Goal: Task Accomplishment & Management: Manage account settings

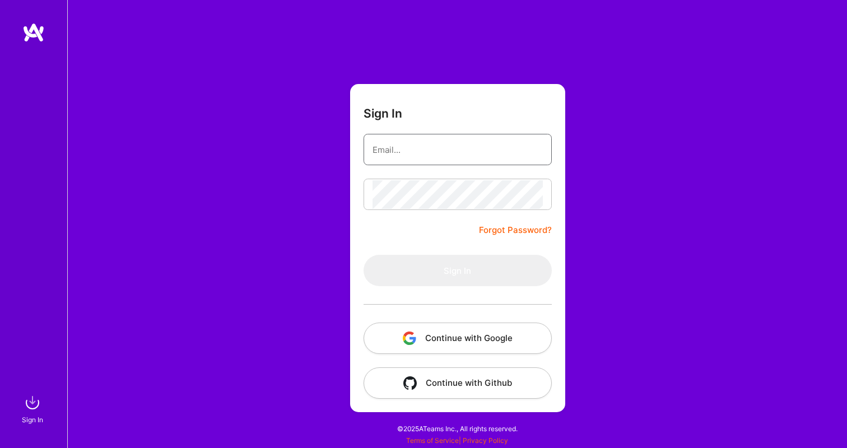
type input "bhargav.kca@outlook.com"
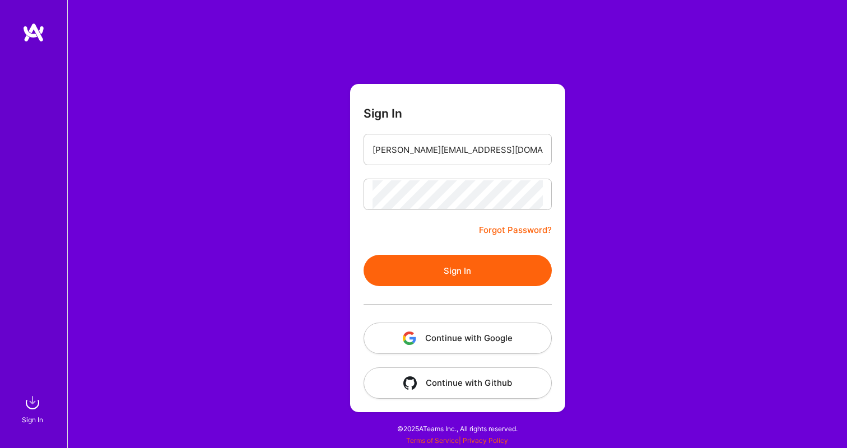
click at [489, 268] on button "Sign In" at bounding box center [458, 270] width 188 height 31
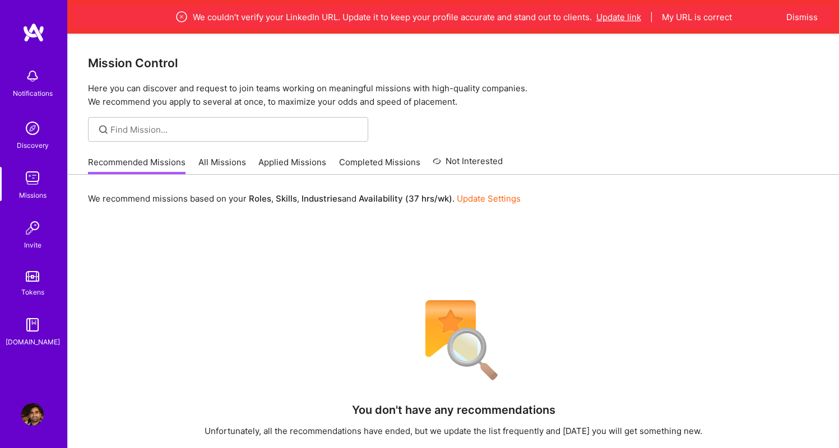
click at [629, 18] on button "Update link" at bounding box center [618, 17] width 45 height 12
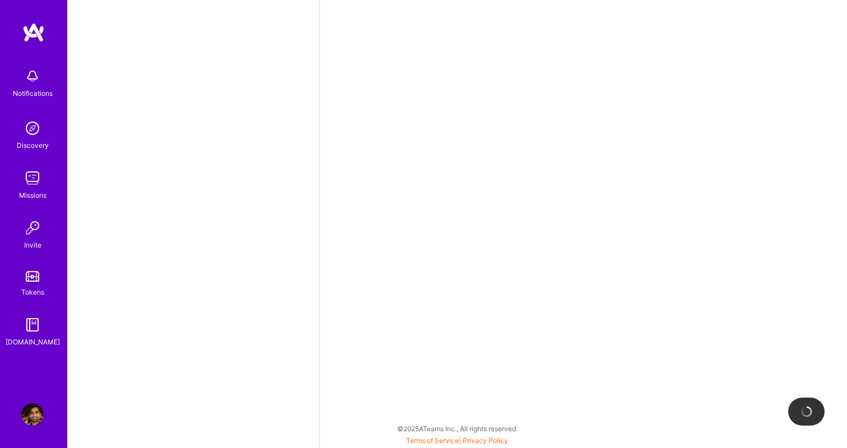
select select "CA"
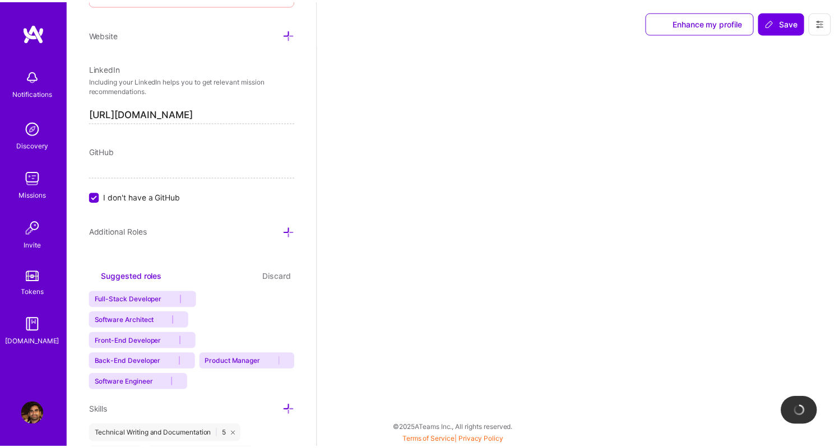
scroll to position [593, 0]
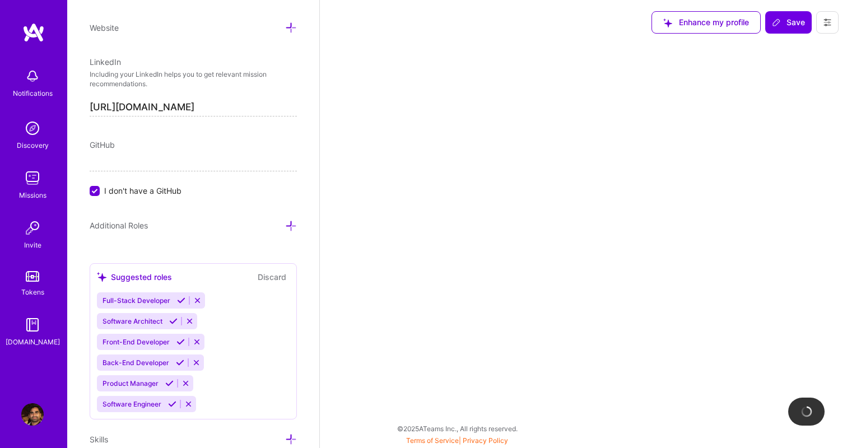
select select "Right Now"
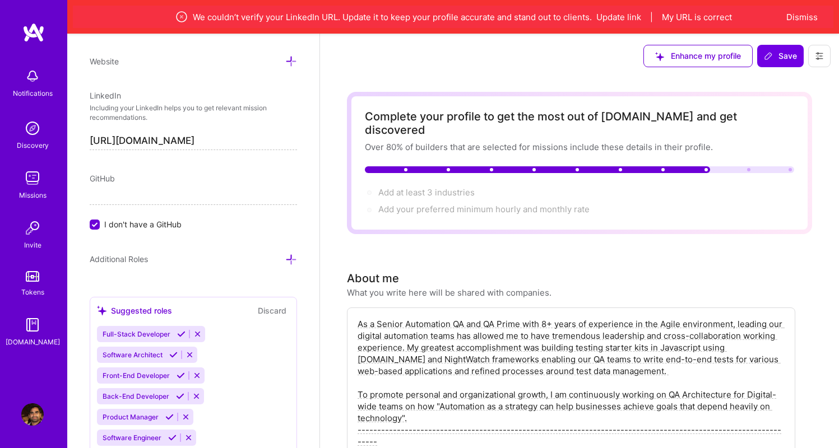
click at [238, 138] on input "https://linkedin.com/in/bhargavkca" at bounding box center [193, 141] width 207 height 18
paste input "www.linkedin.com/in/bhargavgarlapati/"
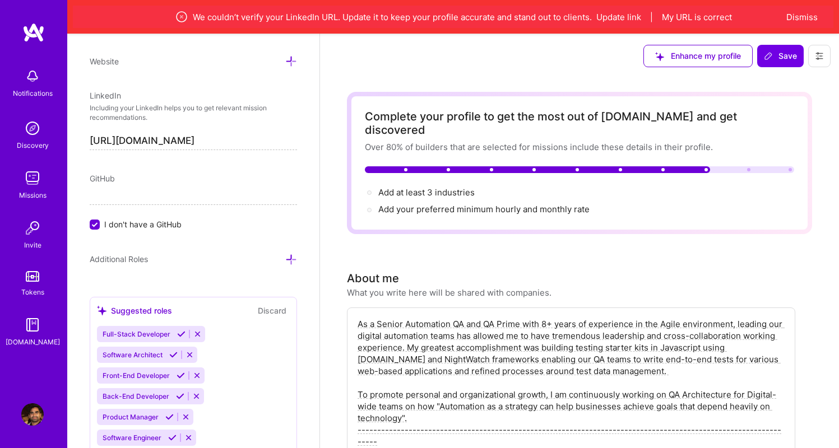
type input "https://www.linkedin.com/in/bhargavgarlapati/"
click at [263, 183] on div "GitHub" at bounding box center [193, 179] width 207 height 12
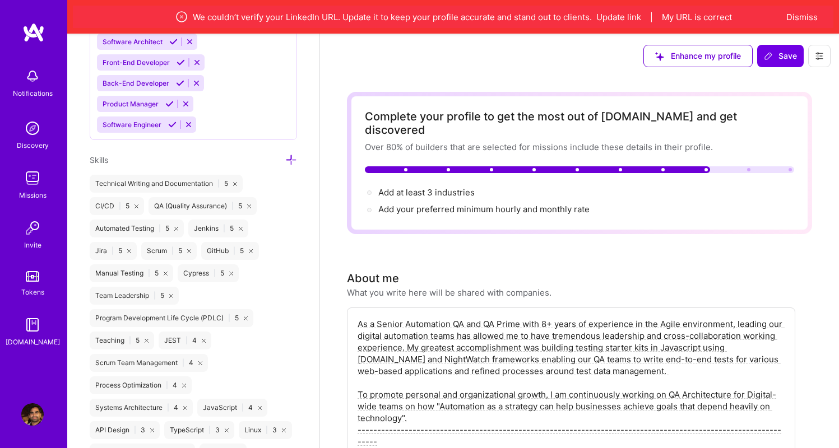
scroll to position [933, 0]
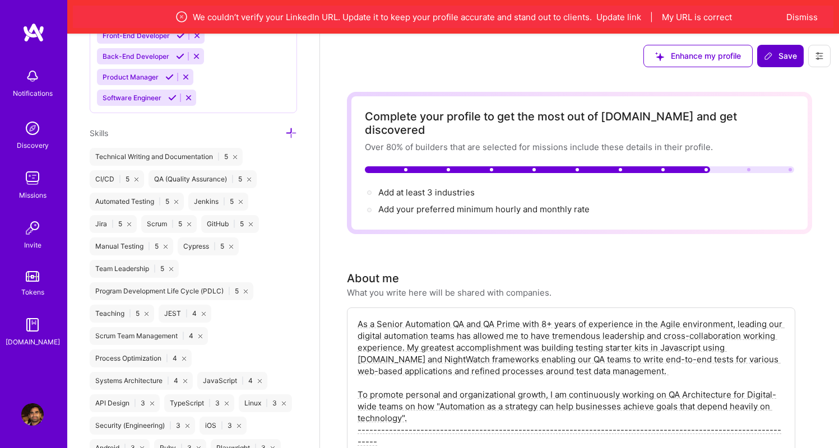
click at [770, 62] on button "Save" at bounding box center [780, 56] width 47 height 22
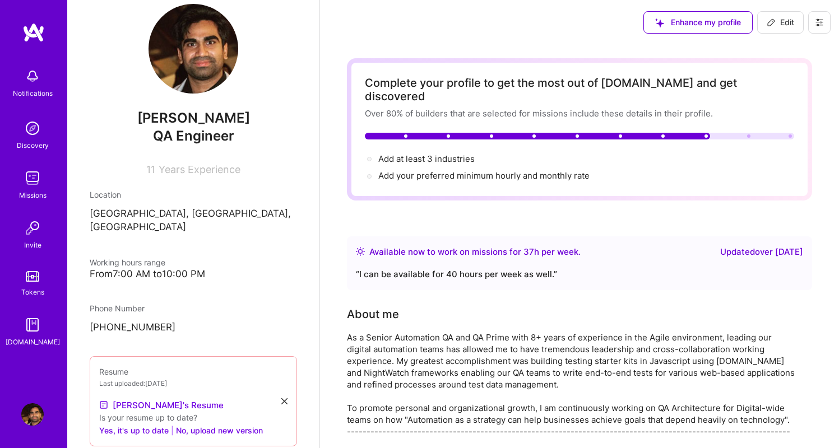
scroll to position [0, 0]
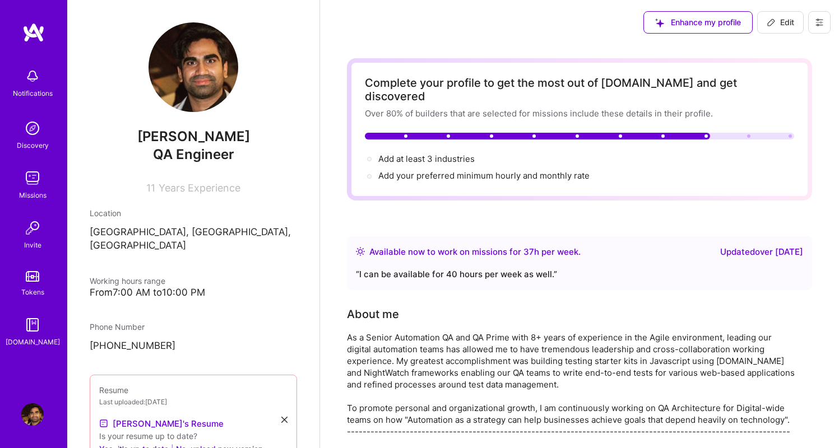
click at [36, 85] on img at bounding box center [32, 76] width 22 height 22
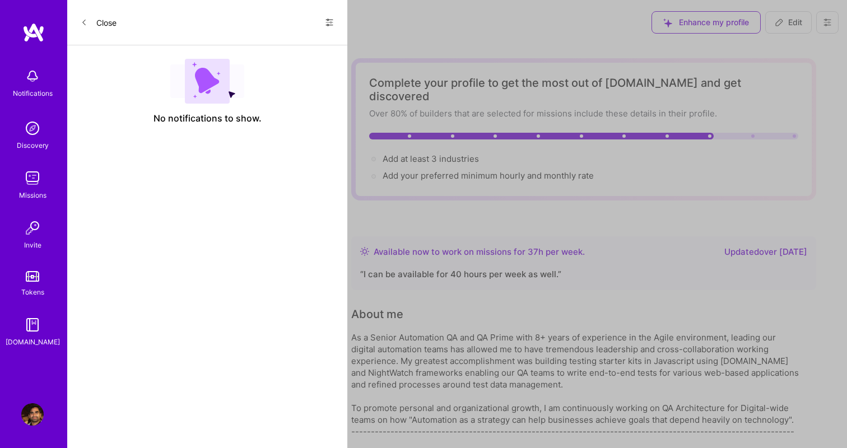
click at [29, 201] on div "Missions" at bounding box center [32, 195] width 27 height 12
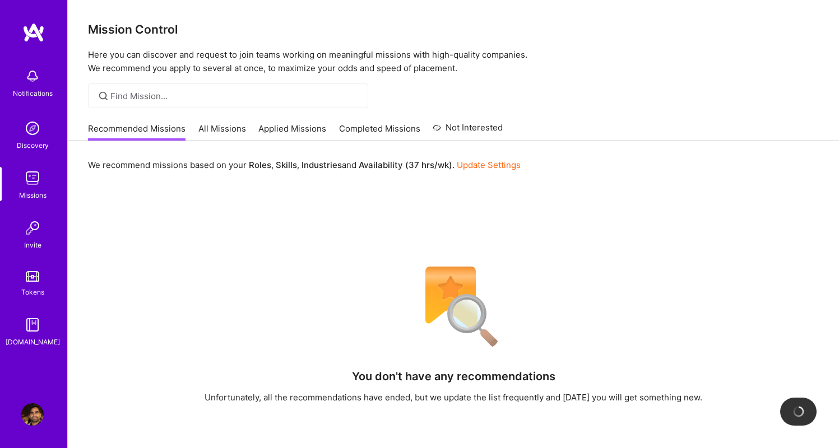
click at [221, 131] on link "All Missions" at bounding box center [222, 132] width 48 height 18
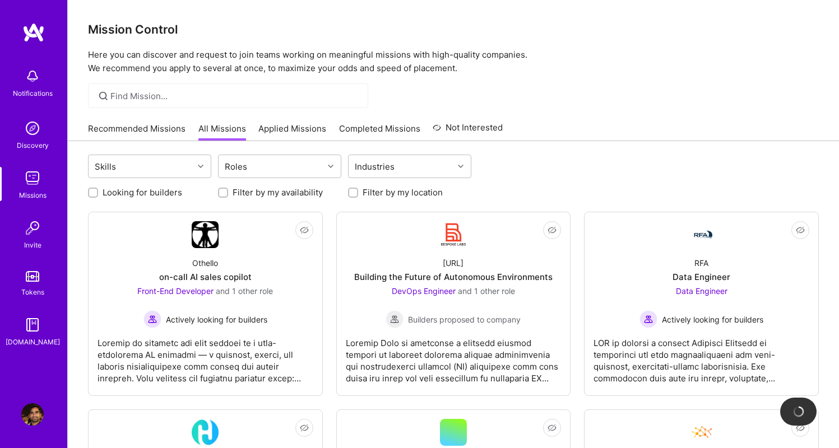
click at [288, 138] on link "Applied Missions" at bounding box center [292, 132] width 68 height 18
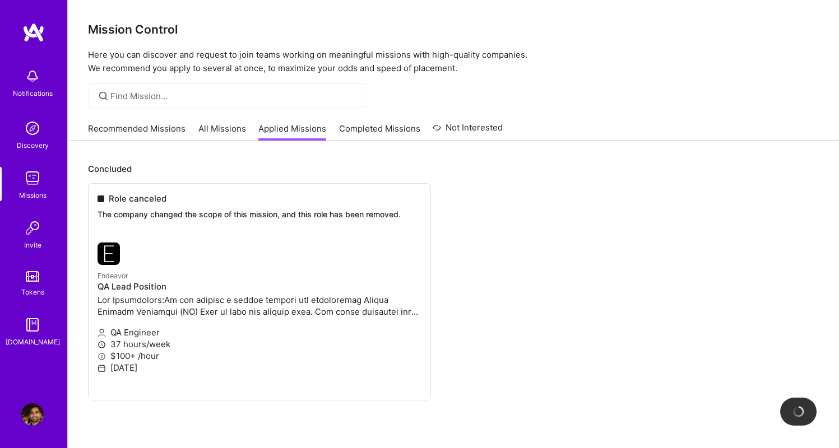
click at [137, 133] on link "Recommended Missions" at bounding box center [137, 132] width 98 height 18
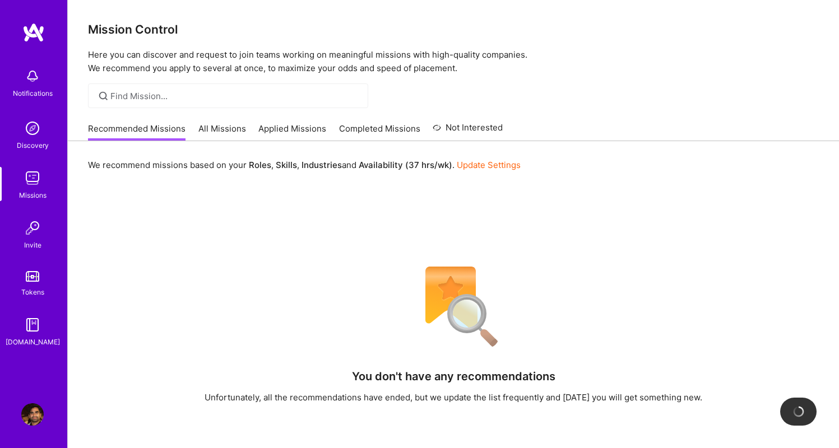
click at [130, 89] on div at bounding box center [228, 95] width 280 height 25
click at [350, 131] on link "Completed Missions" at bounding box center [379, 132] width 81 height 18
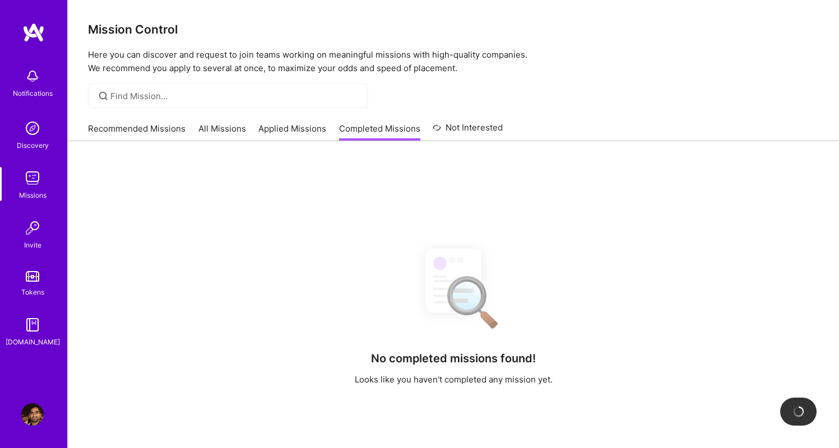
click at [473, 134] on link "Not Interested" at bounding box center [468, 131] width 70 height 20
click at [305, 135] on link "Applied Missions" at bounding box center [292, 132] width 68 height 18
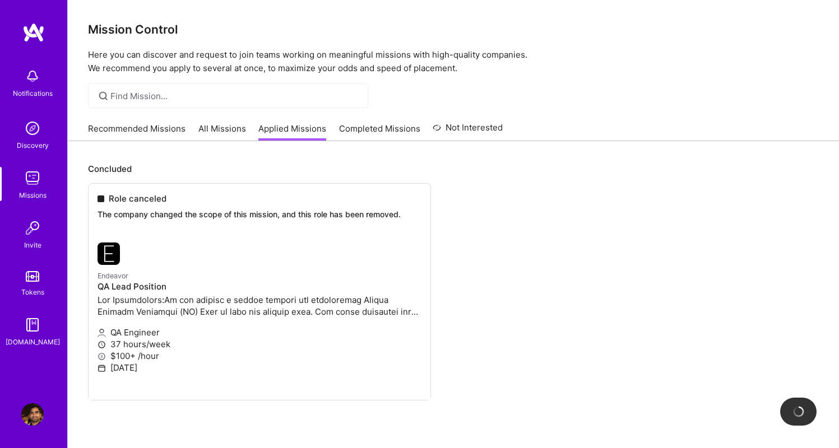
click at [215, 136] on link "All Missions" at bounding box center [222, 132] width 48 height 18
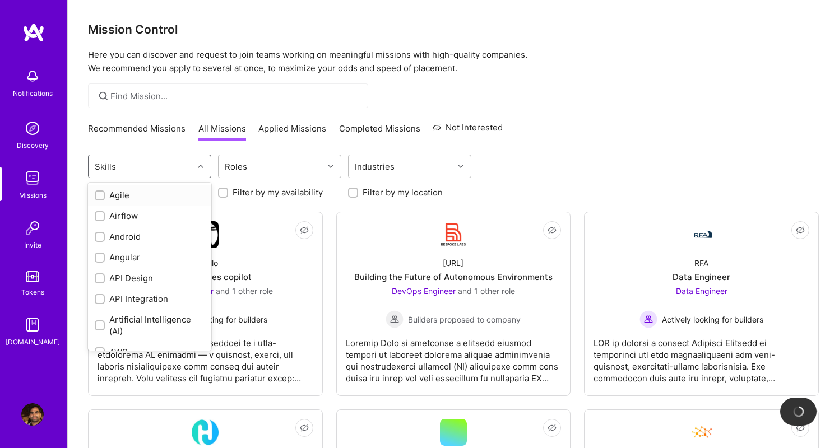
click at [171, 171] on div "Skills" at bounding box center [141, 166] width 105 height 22
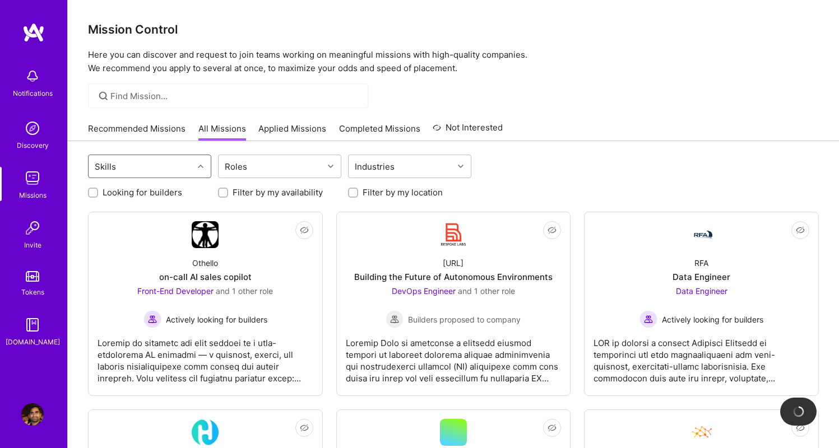
click at [171, 170] on div "Skills" at bounding box center [141, 166] width 105 height 22
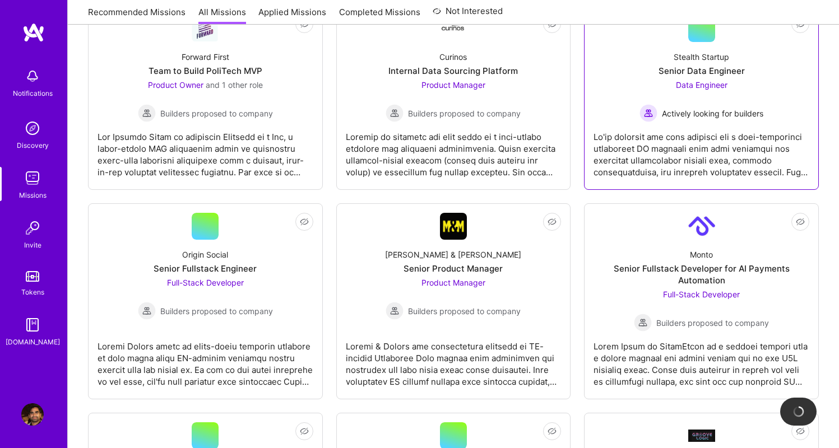
scroll to position [1697, 0]
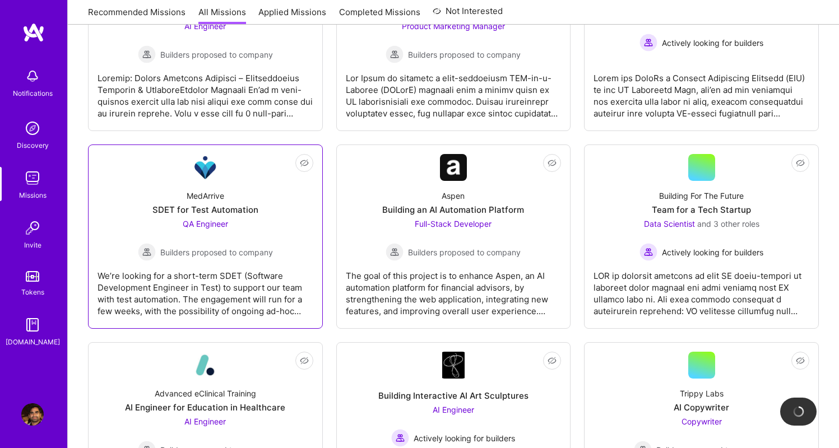
click at [216, 206] on div "SDET for Test Automation" at bounding box center [205, 210] width 106 height 12
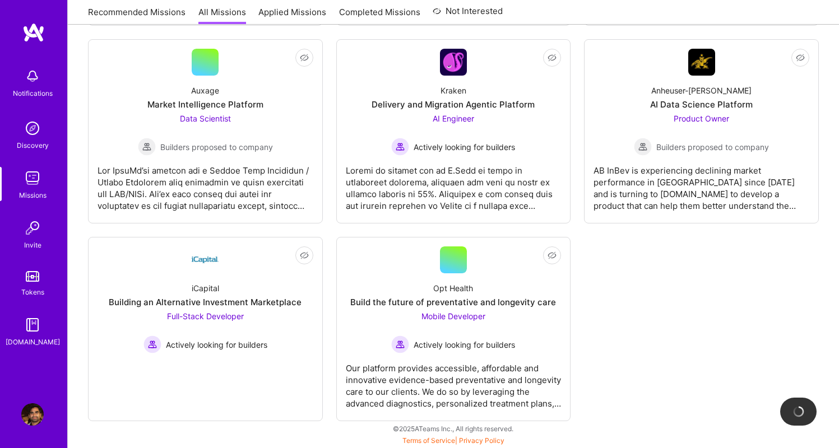
scroll to position [251, 0]
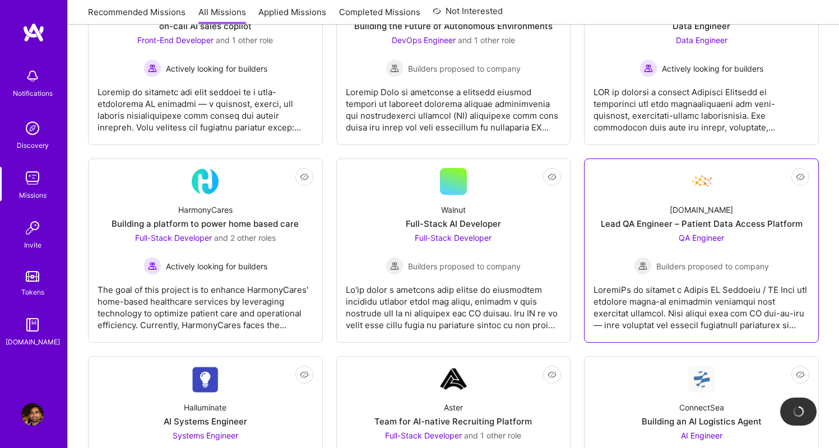
click at [716, 219] on div "Lead QA Engineer – Patient Data Access Platform" at bounding box center [702, 224] width 202 height 12
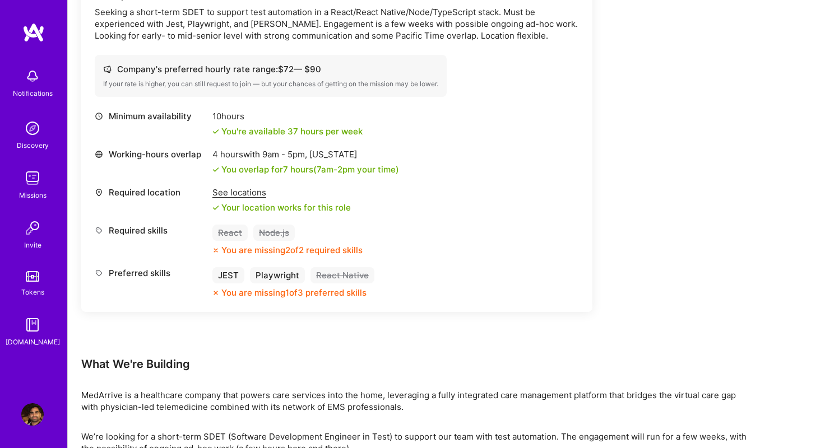
scroll to position [337, 0]
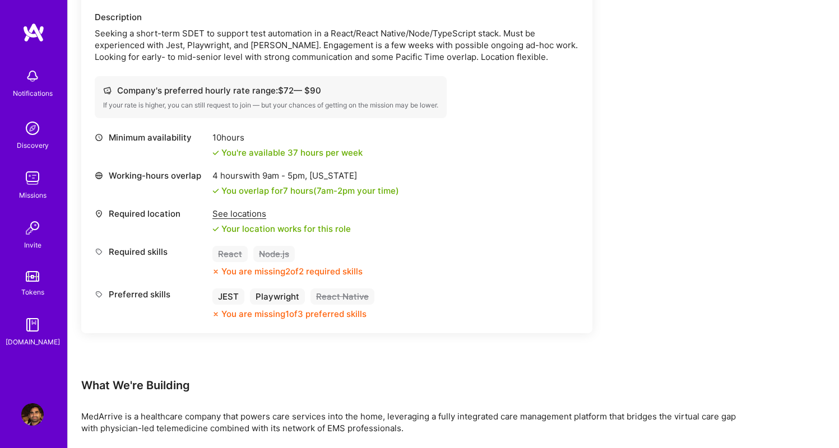
click at [289, 290] on div "Playwright" at bounding box center [277, 297] width 55 height 16
click at [289, 294] on div "Playwright" at bounding box center [277, 297] width 55 height 16
click at [235, 299] on div "JEST" at bounding box center [228, 297] width 32 height 16
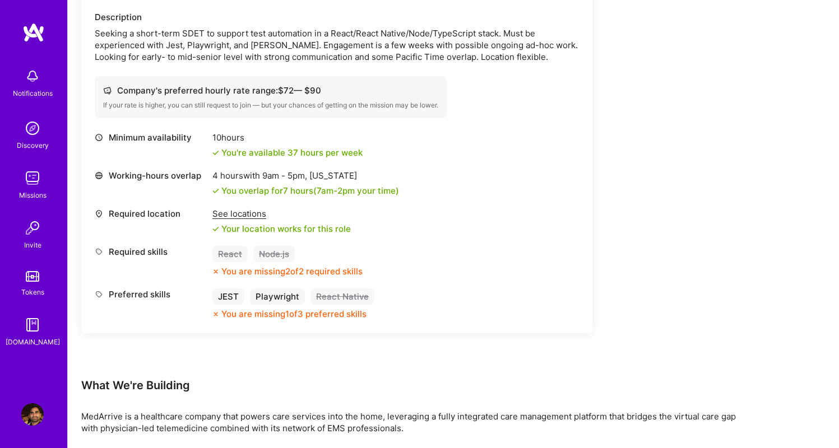
click at [235, 299] on div "JEST" at bounding box center [228, 297] width 32 height 16
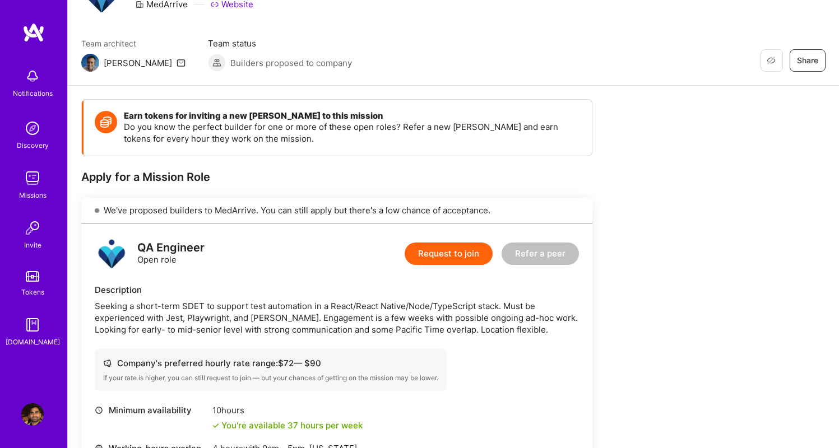
scroll to position [69, 0]
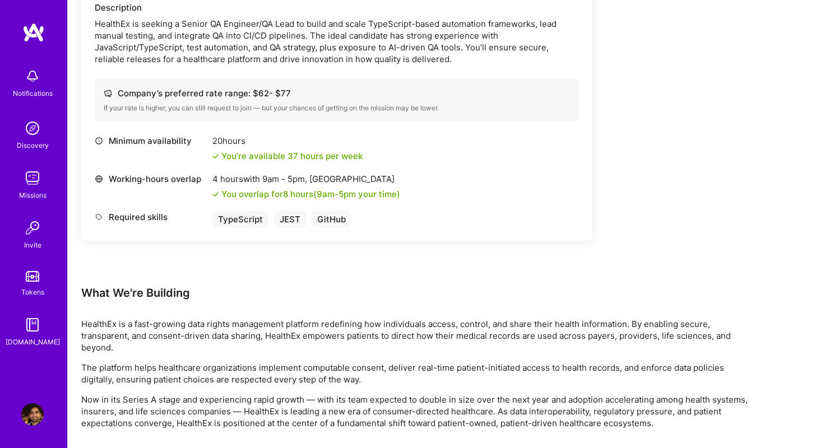
scroll to position [345, 0]
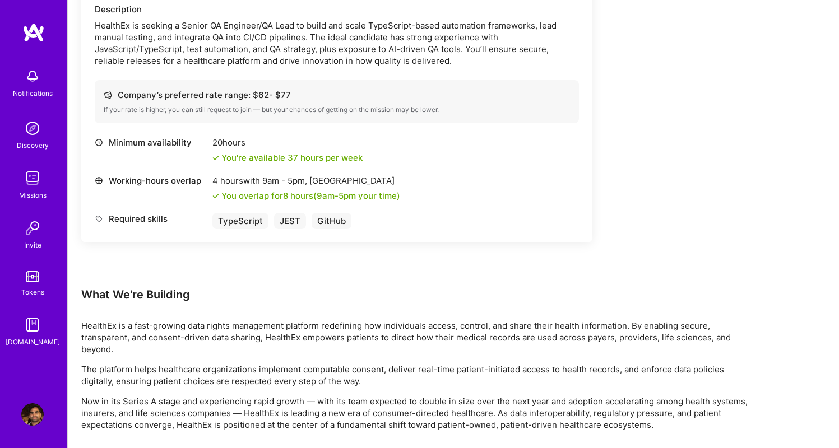
click at [338, 220] on div "GitHub" at bounding box center [332, 221] width 40 height 16
click at [355, 219] on div "Required skills TypeScript JEST GitHub" at bounding box center [337, 221] width 484 height 16
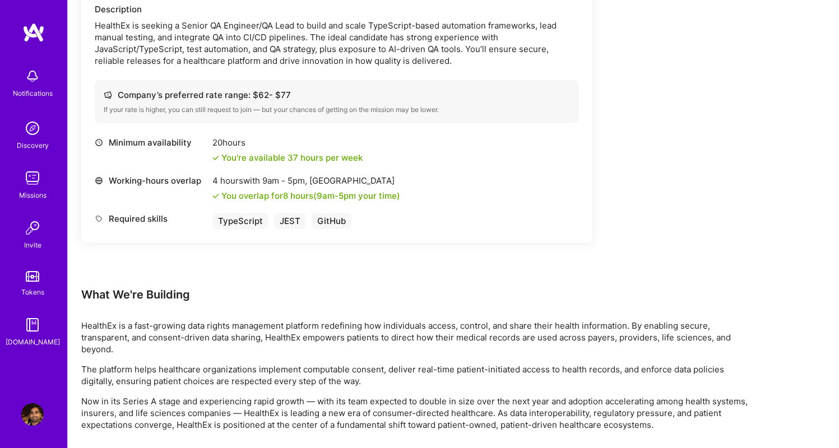
click at [355, 219] on div "Required skills TypeScript JEST GitHub" at bounding box center [337, 221] width 484 height 16
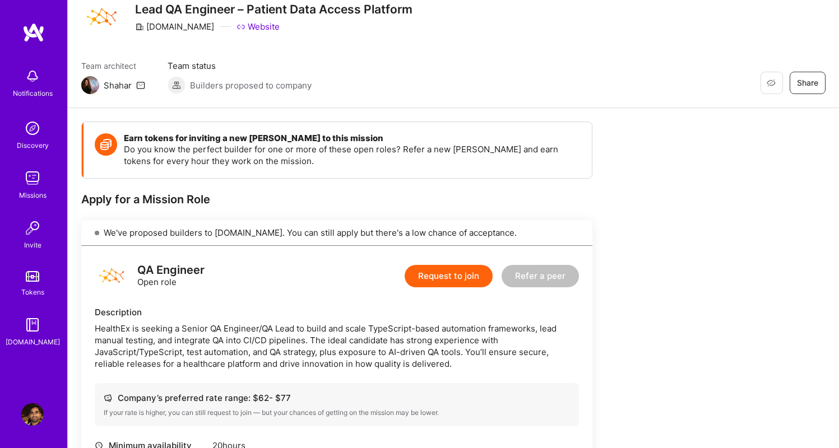
scroll to position [16, 0]
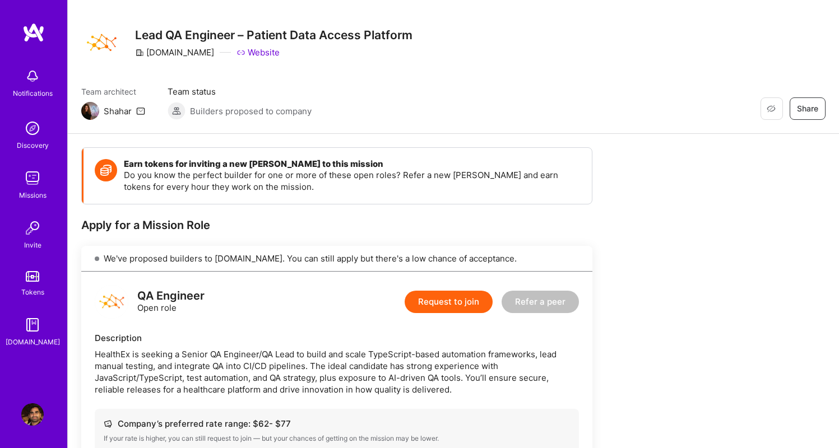
click at [120, 113] on div "Shahar" at bounding box center [118, 111] width 28 height 12
click at [89, 113] on img at bounding box center [90, 111] width 18 height 18
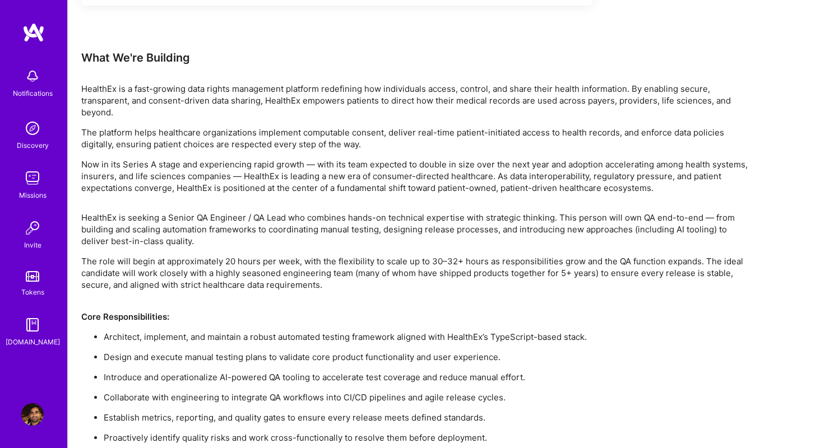
scroll to position [488, 0]
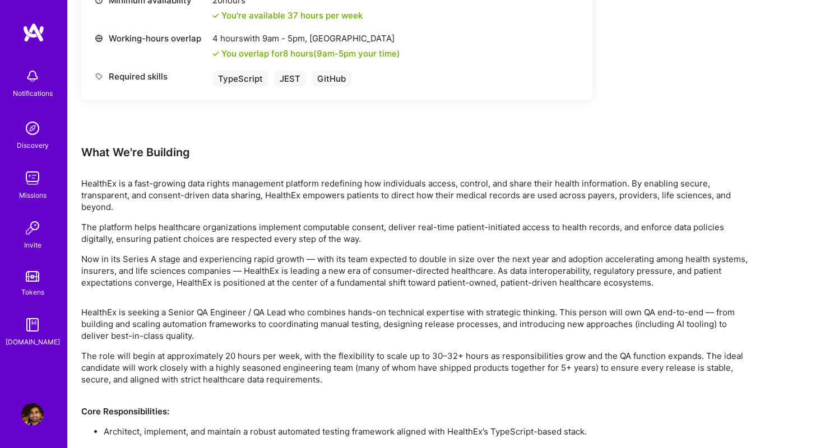
click at [33, 36] on img at bounding box center [33, 32] width 22 height 20
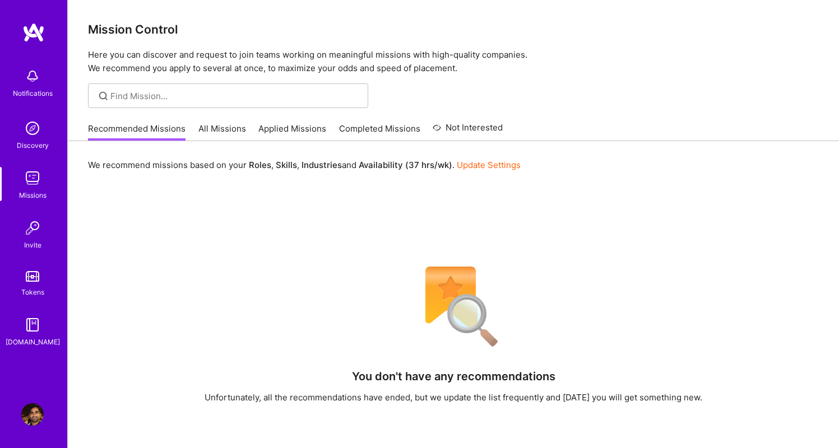
click at [27, 415] on img at bounding box center [32, 414] width 22 height 22
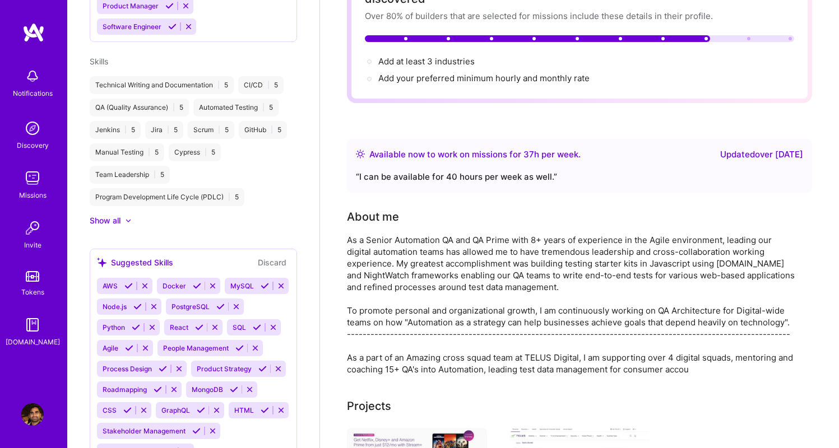
scroll to position [586, 0]
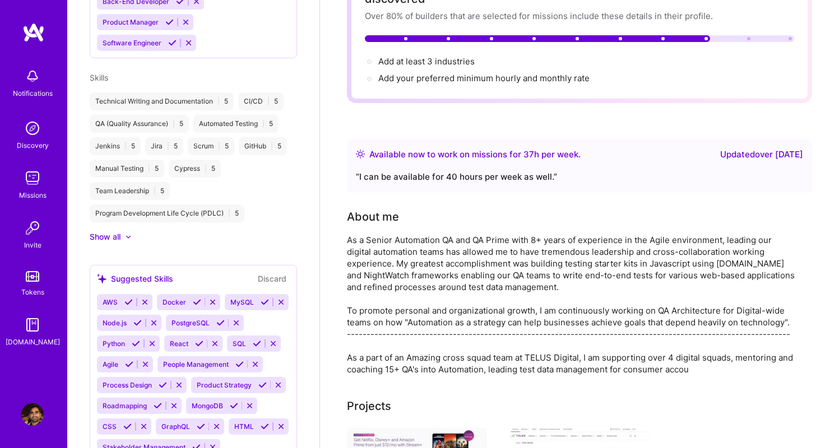
click at [111, 231] on div "Show all" at bounding box center [105, 236] width 31 height 11
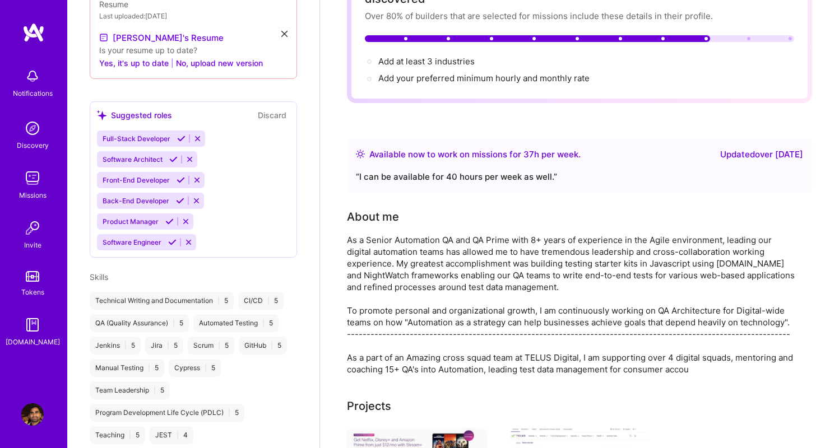
scroll to position [296, 0]
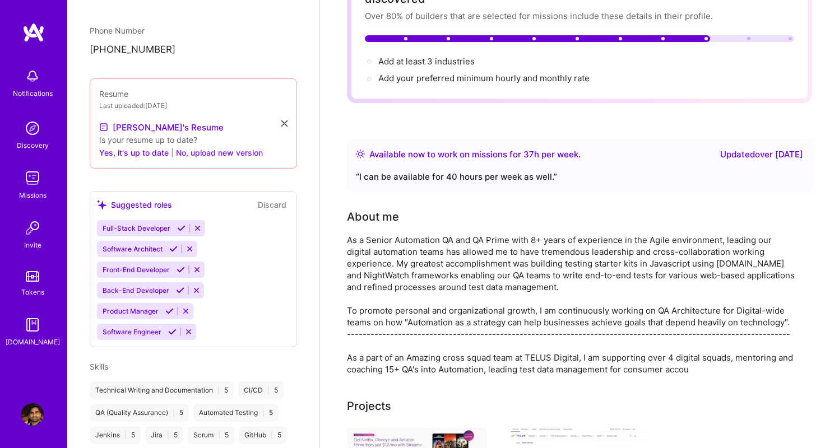
click at [193, 146] on button "No, upload new version" at bounding box center [219, 152] width 87 height 13
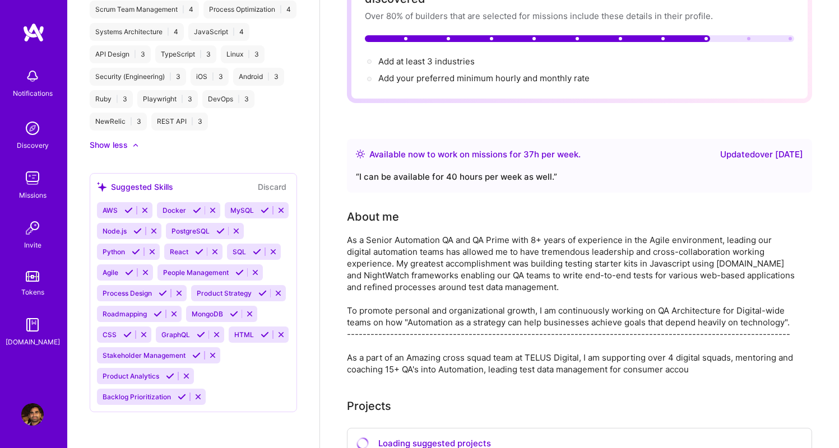
scroll to position [818, 0]
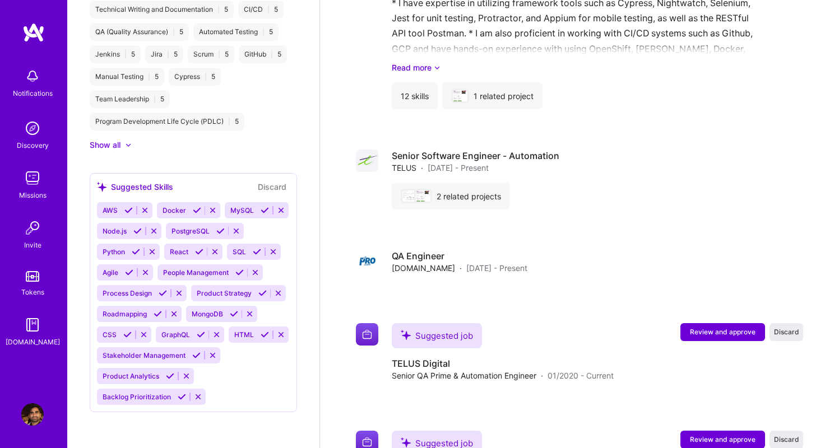
scroll to position [869, 0]
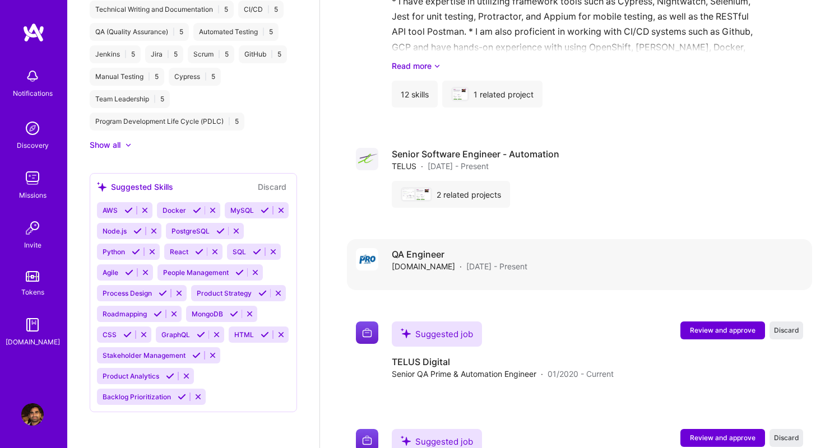
click at [559, 259] on div "QA Engineer Pro.com · Aug 2015 - Present" at bounding box center [597, 264] width 411 height 33
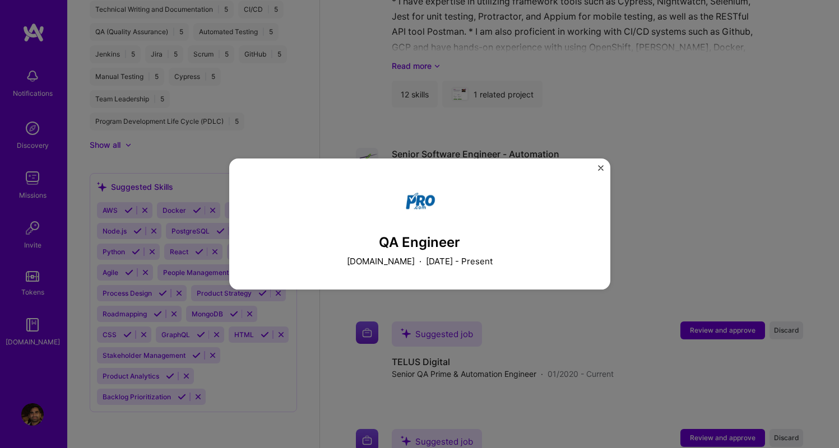
click at [598, 168] on img "Close" at bounding box center [601, 168] width 6 height 6
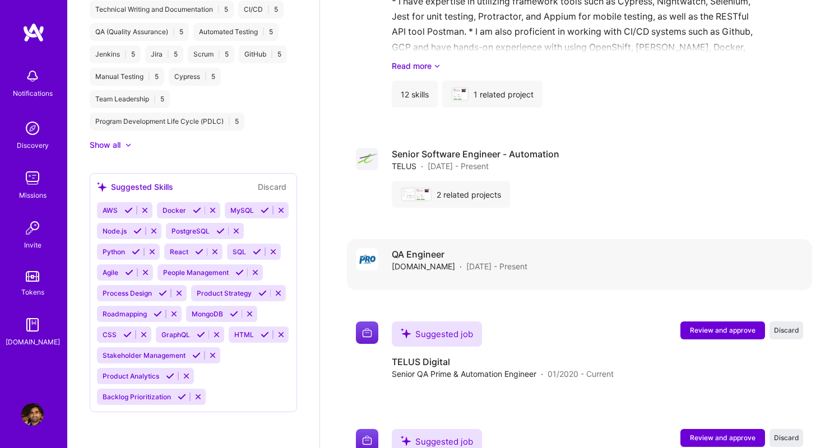
click at [399, 261] on span "[DOMAIN_NAME]" at bounding box center [423, 267] width 63 height 12
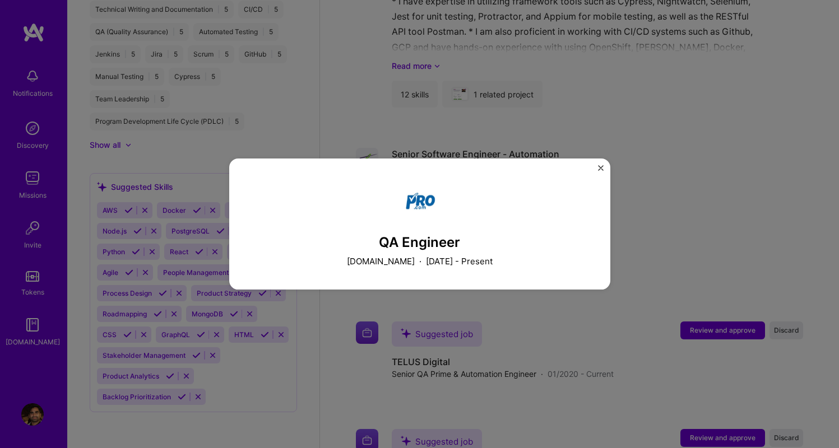
click at [598, 166] on img "Close" at bounding box center [601, 168] width 6 height 6
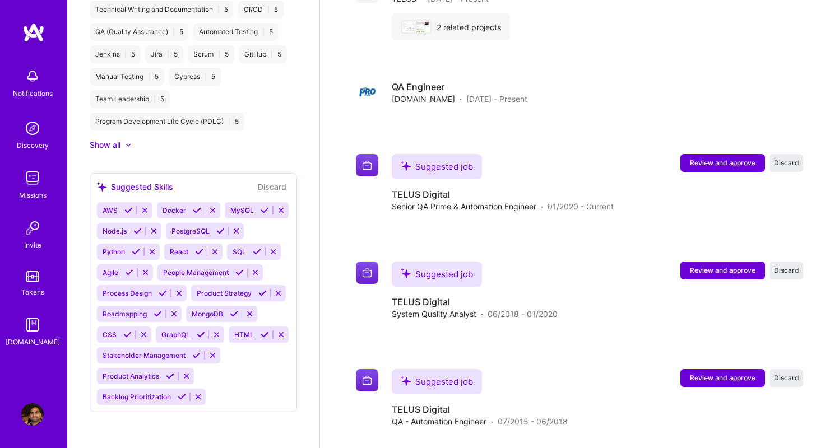
scroll to position [1037, 0]
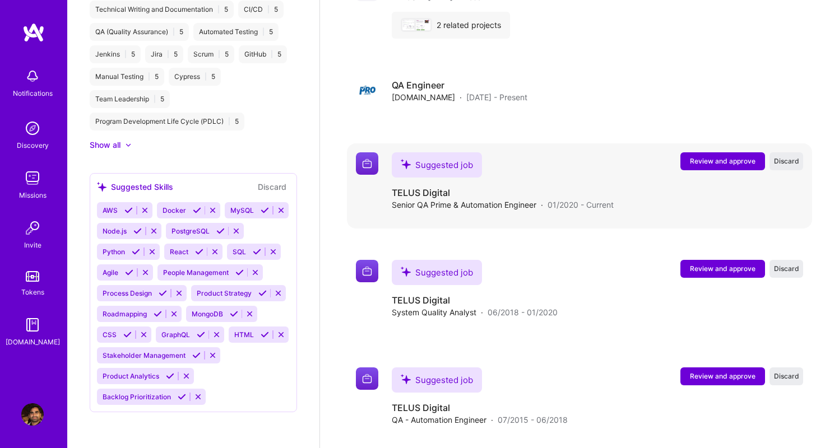
select select "CA"
select select "Right Now"
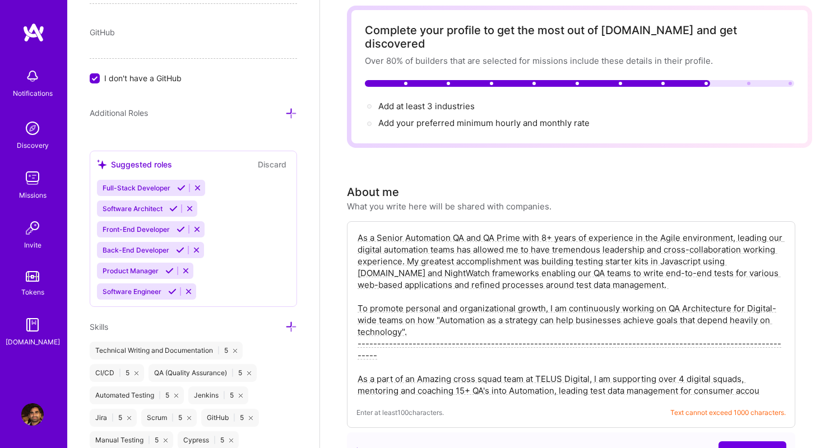
scroll to position [431, 0]
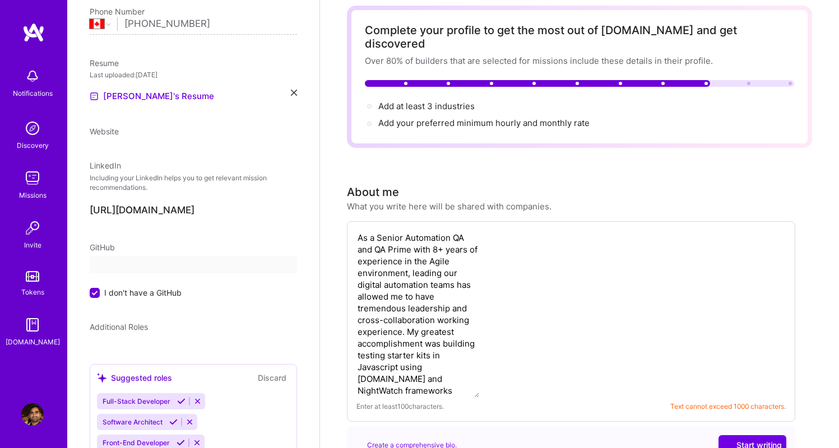
select select "CA"
select select "Right Now"
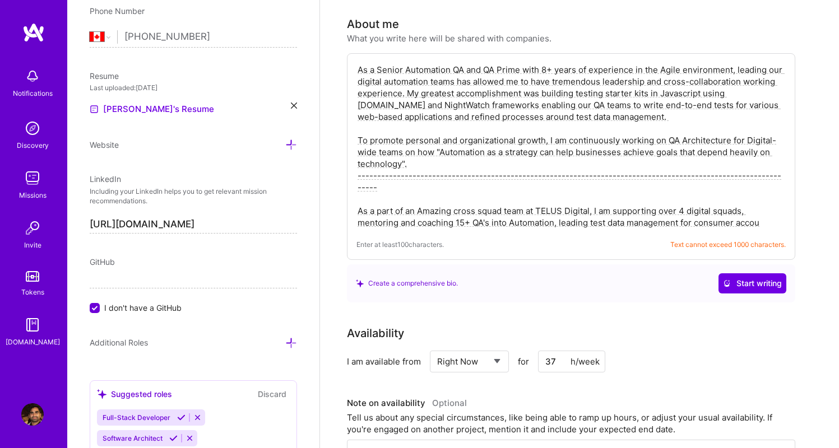
scroll to position [208, 0]
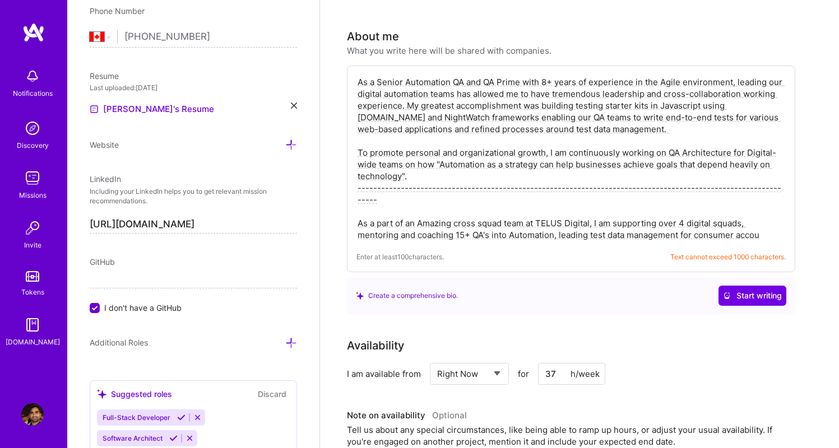
click at [486, 157] on textarea "As a Senior Automation QA and QA Prime with 8+ years of experience in the Agile…" at bounding box center [570, 158] width 429 height 167
paste textarea "taff Software Engineer in Test with 10+ years of Agile experience, I architect …"
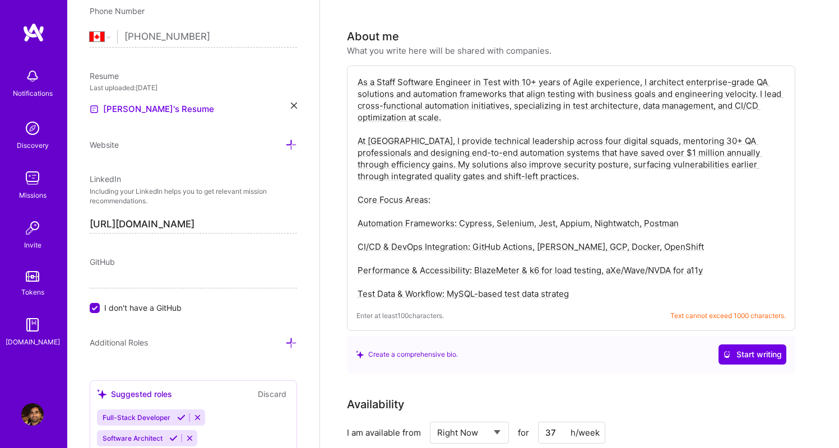
drag, startPoint x: 584, startPoint y: 279, endPoint x: 345, endPoint y: 182, distance: 257.7
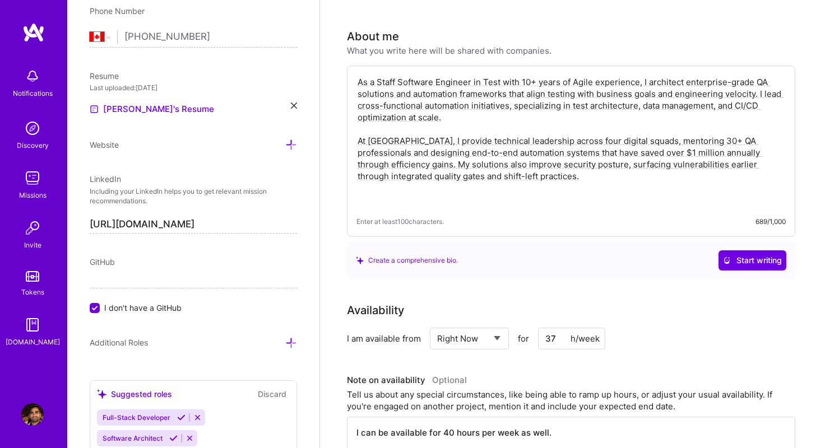
paste textarea "“I design automation systems as strategic assets that drive both business outco…"
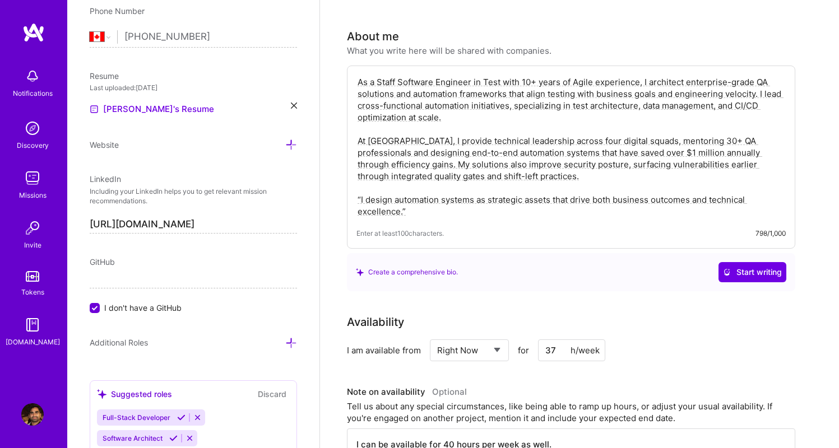
type textarea "As a Staff Software Engineer in Test with 10+ years of Agile experience, I arch…"
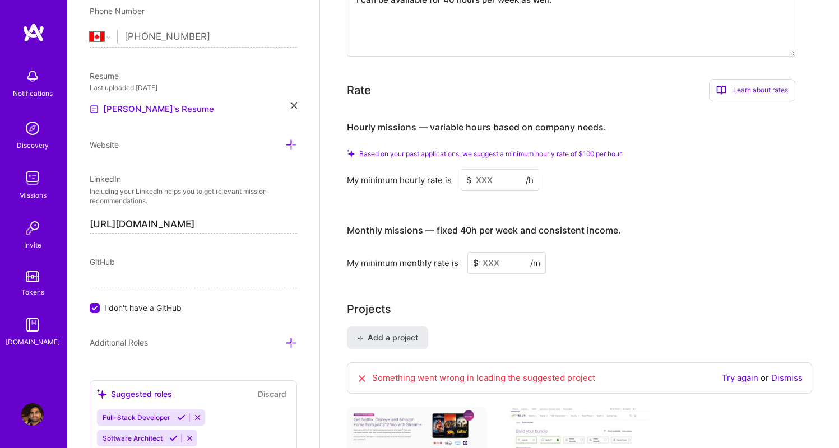
scroll to position [628, 0]
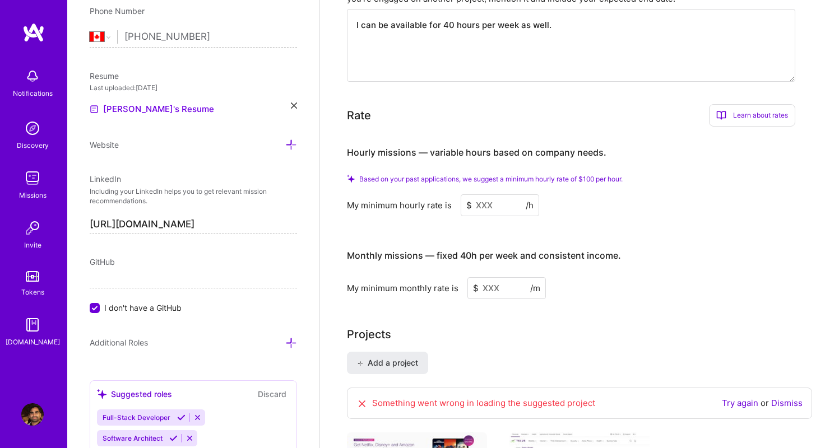
click at [479, 194] on input at bounding box center [500, 205] width 78 height 22
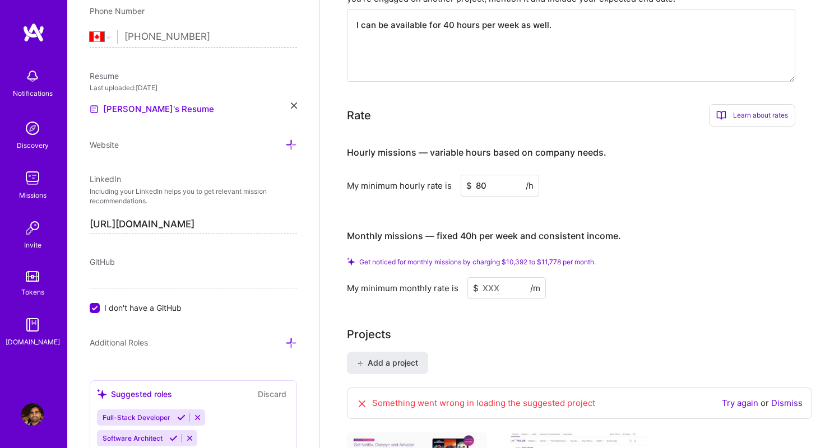
type input "80"
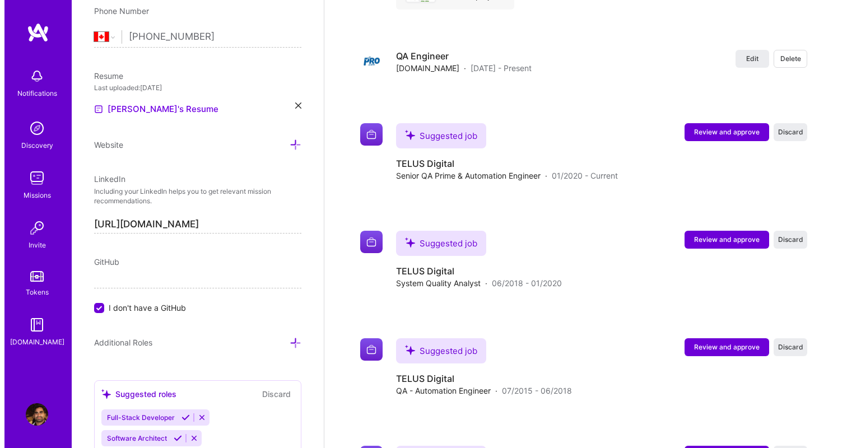
scroll to position [1581, 0]
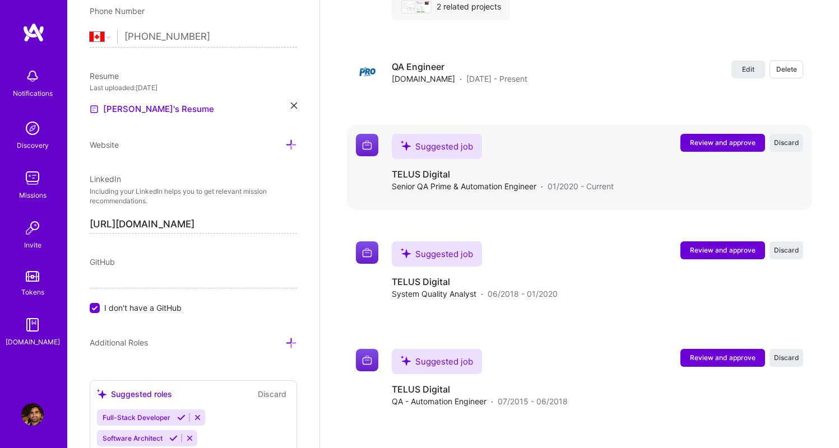
click at [710, 138] on span "Review and approve" at bounding box center [723, 143] width 66 height 10
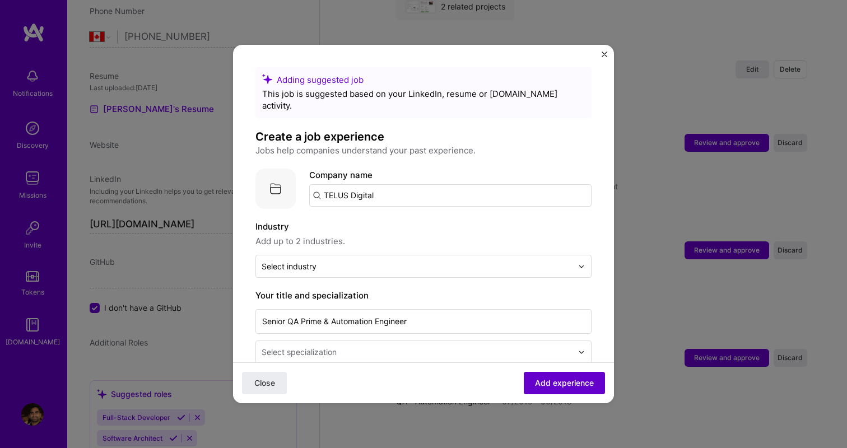
click at [563, 380] on span "Add experience" at bounding box center [564, 383] width 59 height 11
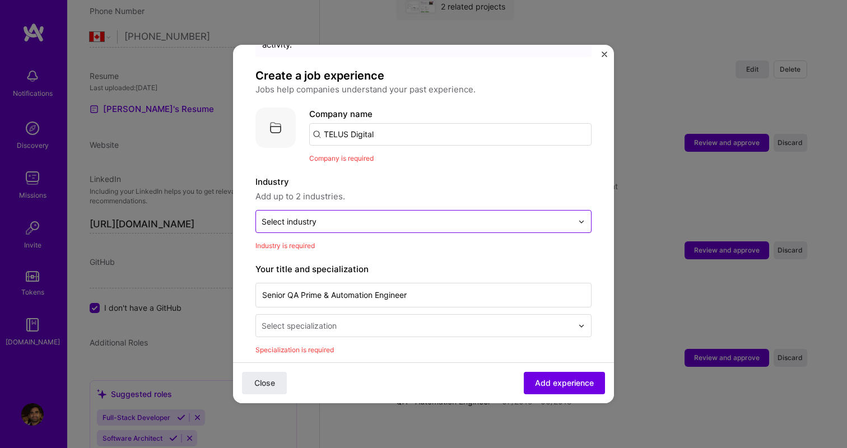
scroll to position [54, 0]
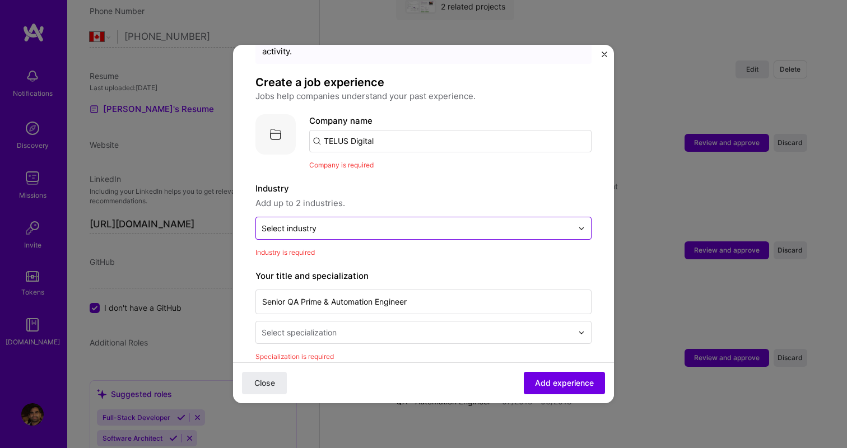
click at [474, 224] on div "Select industry 0" at bounding box center [417, 228] width 322 height 22
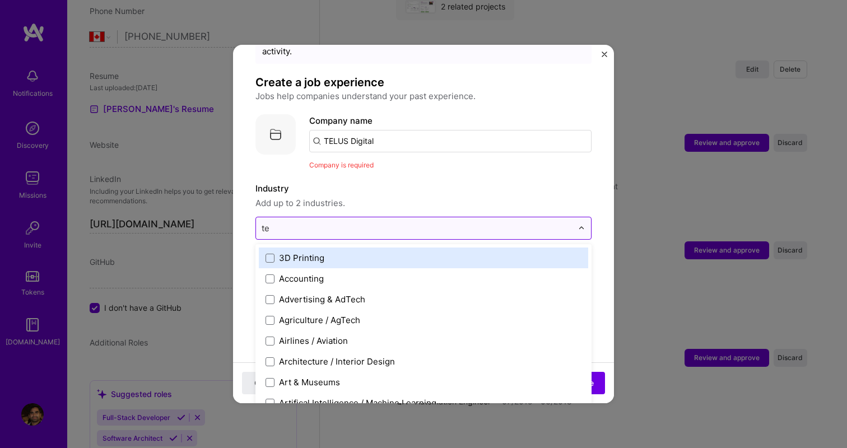
type input "tel"
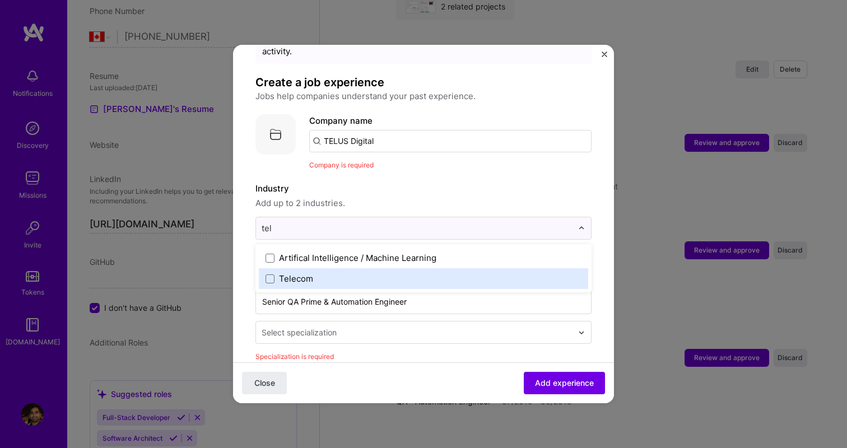
click at [412, 276] on div "Telecom" at bounding box center [424, 278] width 330 height 21
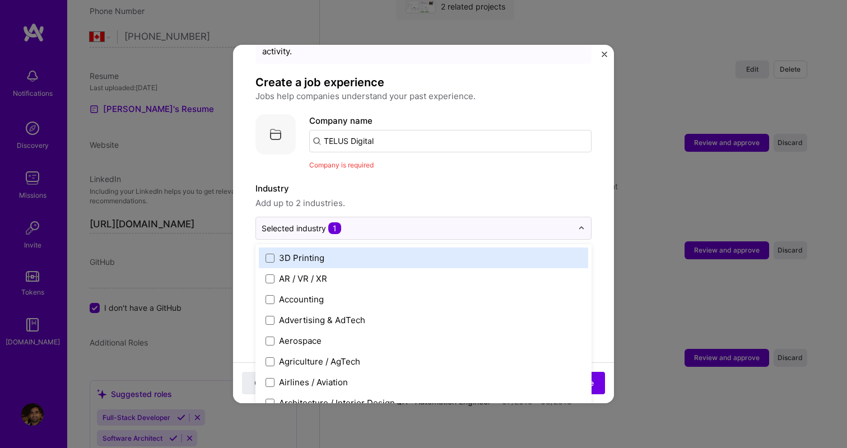
click at [513, 167] on div "Adding suggested job This job is suggested based on your LinkedIn, resume or A.…" at bounding box center [424, 442] width 336 height 858
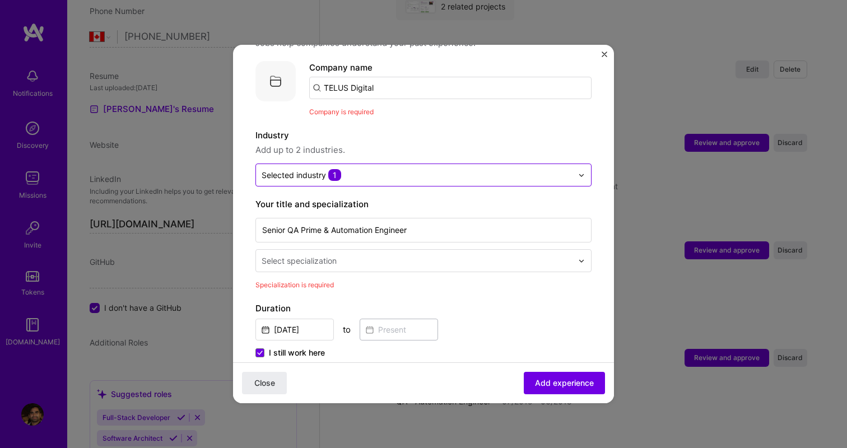
scroll to position [177, 0]
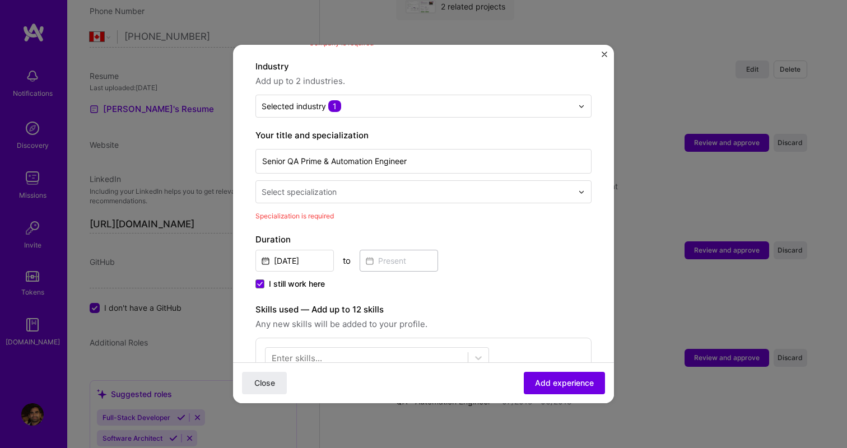
click at [495, 186] on input "text" at bounding box center [418, 192] width 313 height 12
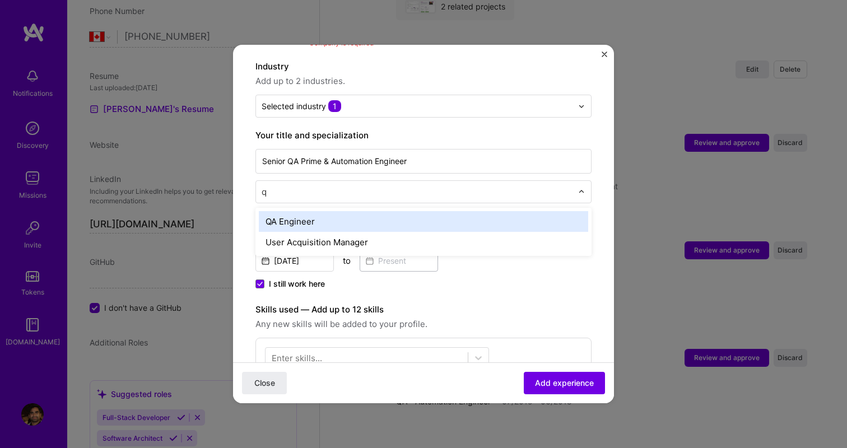
type input "qa"
click at [451, 211] on div "QA Engineer" at bounding box center [424, 221] width 330 height 21
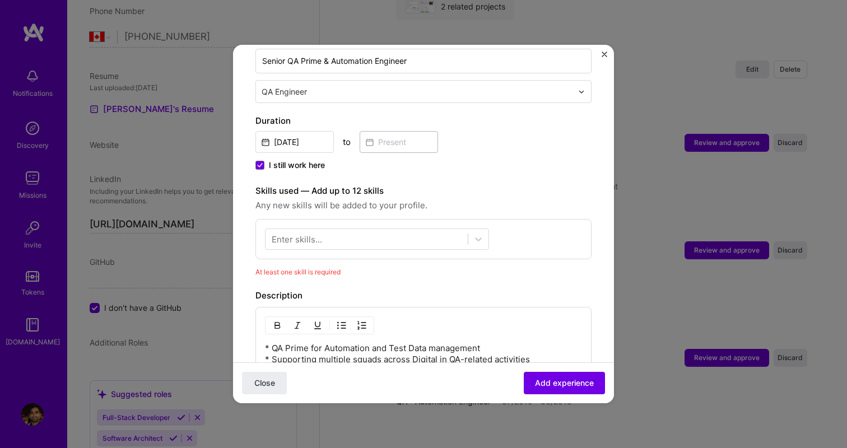
scroll to position [383, 0]
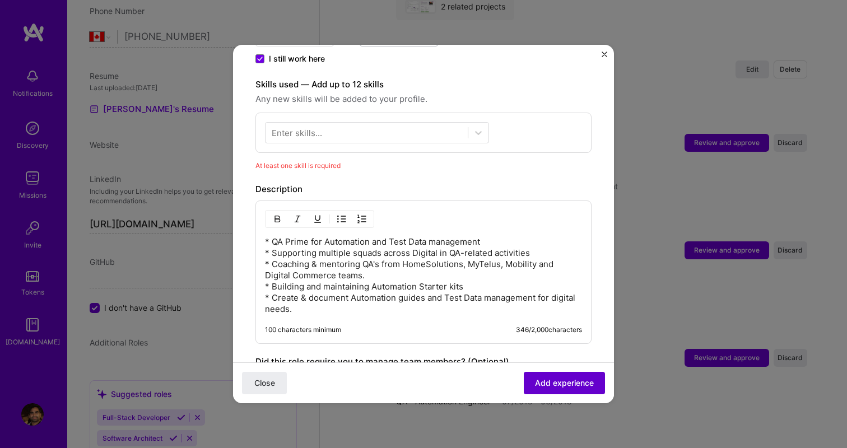
click at [539, 384] on span "Add experience" at bounding box center [564, 383] width 59 height 11
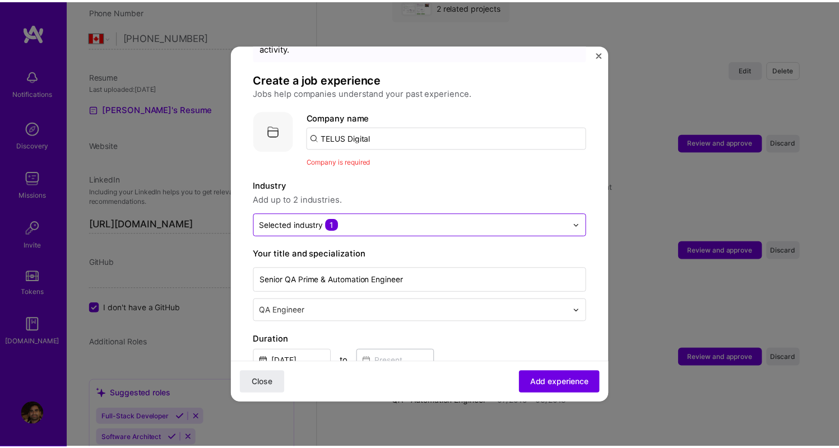
scroll to position [52, 0]
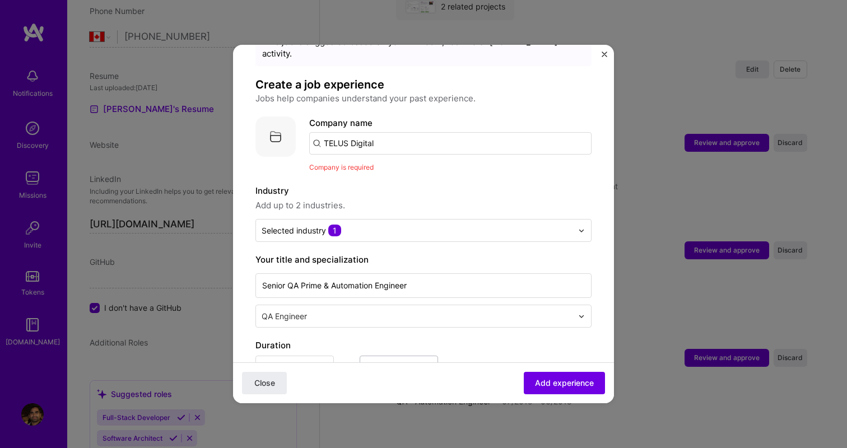
click at [500, 132] on input "TELUS Digital" at bounding box center [450, 143] width 282 height 22
click at [605, 52] on img "Close" at bounding box center [605, 55] width 6 height 6
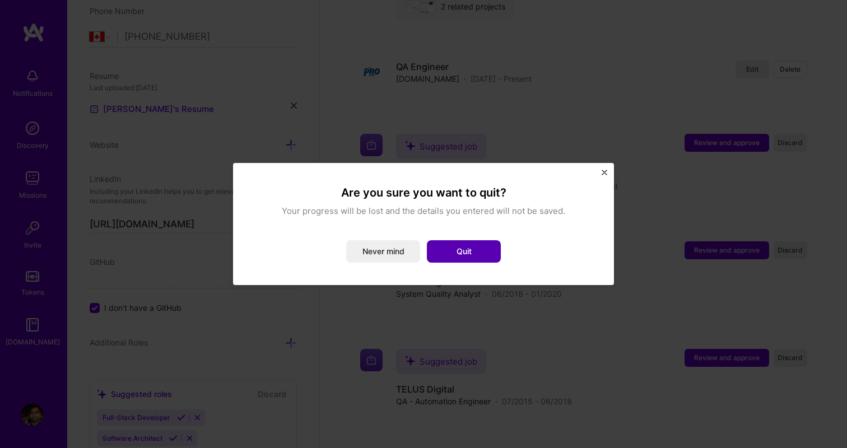
click at [448, 258] on button "Quit" at bounding box center [464, 251] width 74 height 22
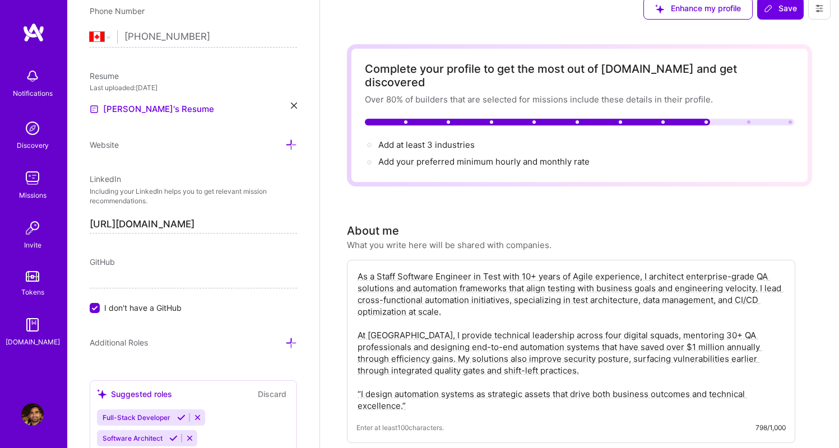
scroll to position [0, 0]
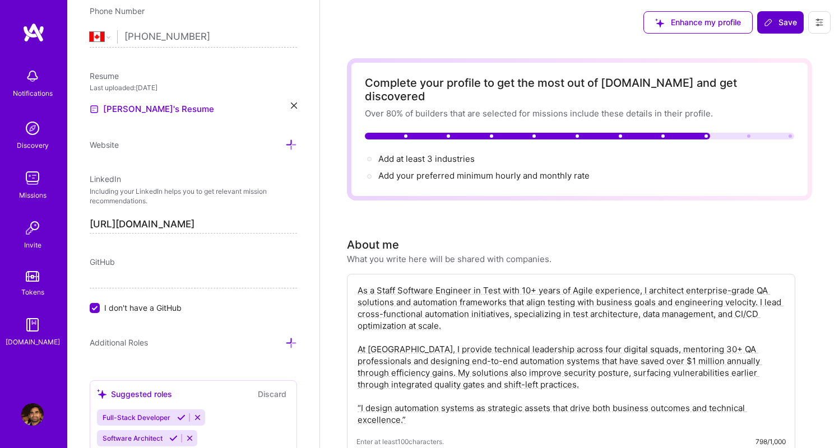
click at [787, 22] on span "Save" at bounding box center [780, 22] width 33 height 11
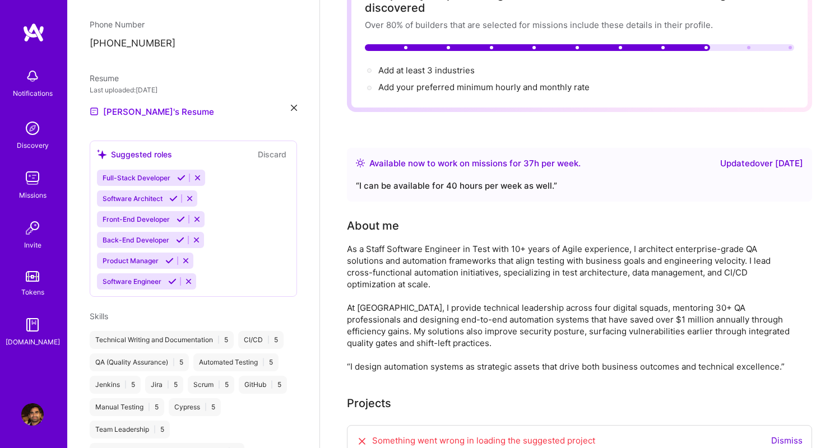
scroll to position [141, 0]
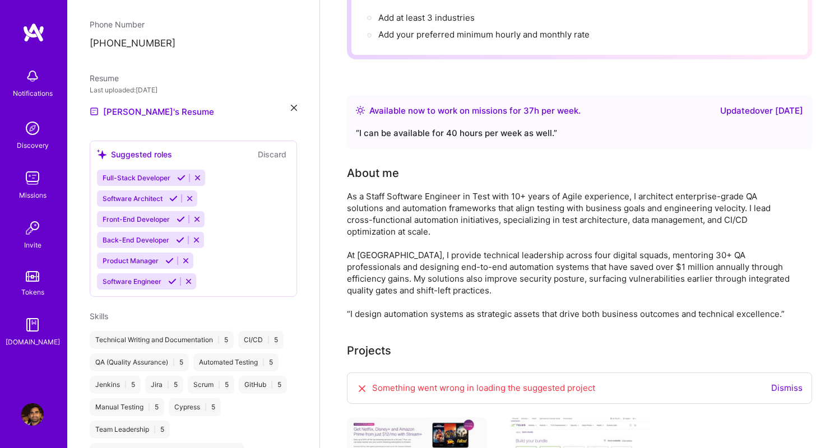
click at [490, 127] on div "“ I can be available for 40 hours per week as well. ”" at bounding box center [579, 133] width 447 height 13
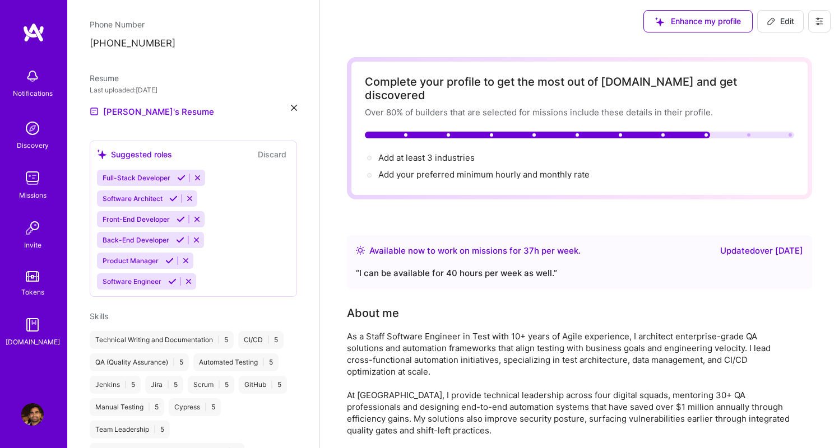
scroll to position [0, 0]
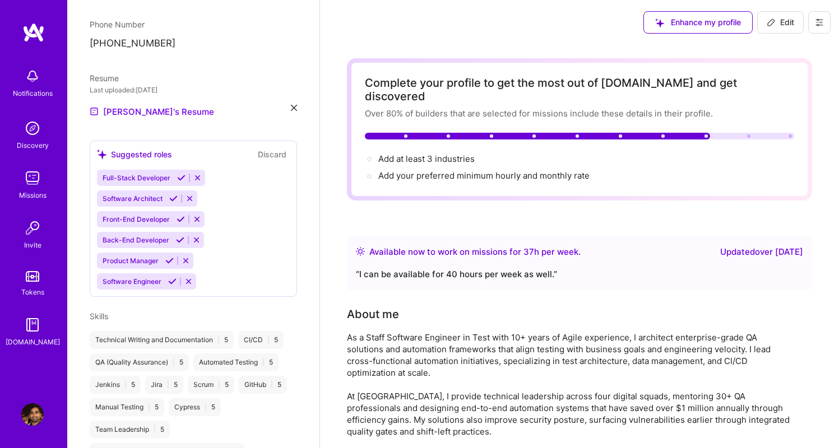
click at [776, 28] on button "Edit" at bounding box center [780, 22] width 47 height 22
select select "CA"
select select "Right Now"
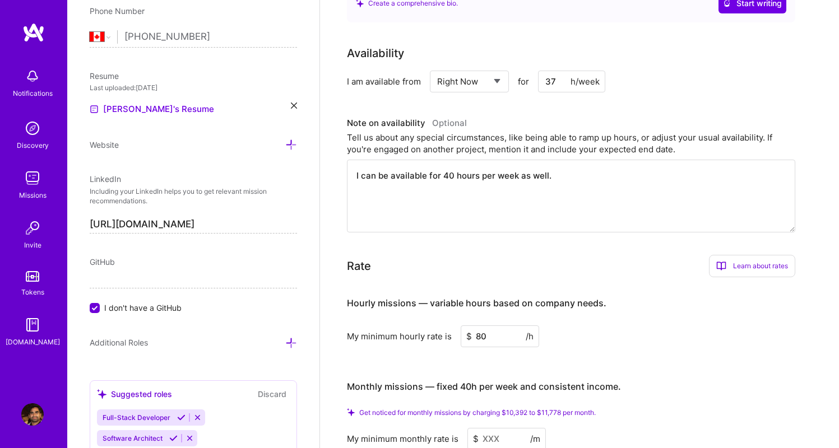
scroll to position [471, 0]
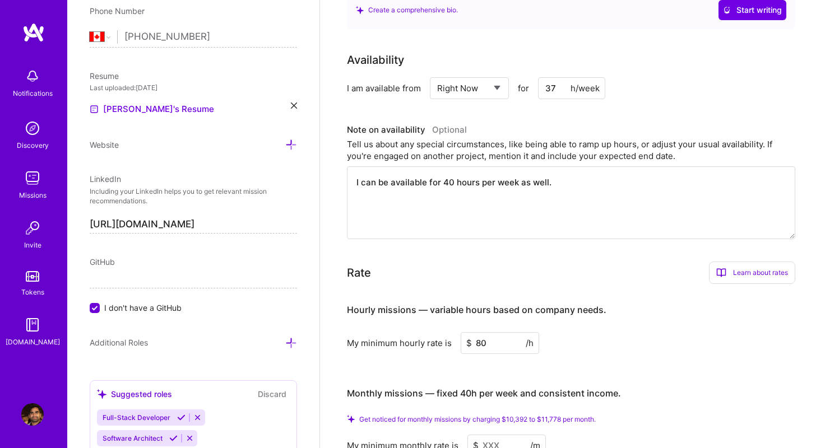
click at [448, 174] on textarea "I can be available for 40 hours per week as well." at bounding box center [571, 202] width 448 height 73
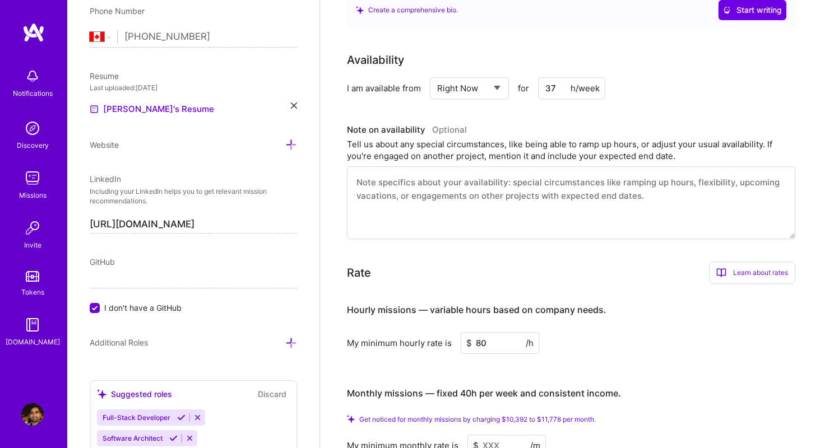
click at [550, 77] on input "37" at bounding box center [571, 88] width 67 height 22
click at [496, 76] on select "Select... Right Now Future Date Not Available" at bounding box center [469, 88] width 64 height 29
drag, startPoint x: 555, startPoint y: 75, endPoint x: 542, endPoint y: 75, distance: 12.9
click at [542, 77] on input "37" at bounding box center [571, 88] width 67 height 22
type input "2"
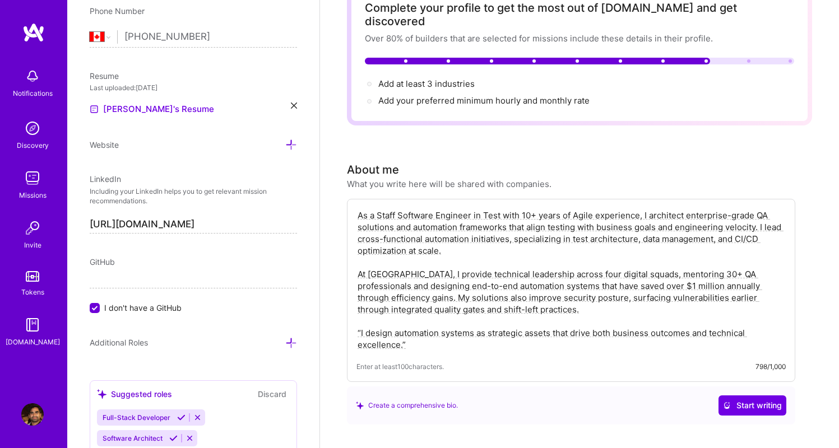
scroll to position [0, 0]
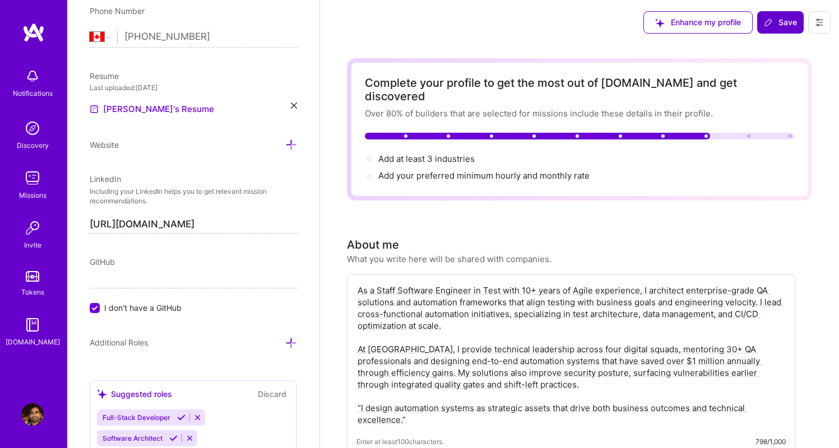
type input "30"
click at [775, 29] on button "Save" at bounding box center [780, 22] width 47 height 22
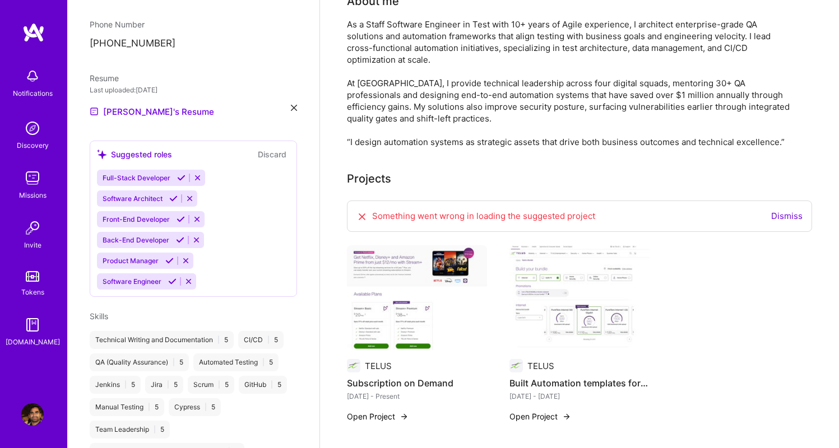
scroll to position [289, 0]
